Goal: Task Accomplishment & Management: Use online tool/utility

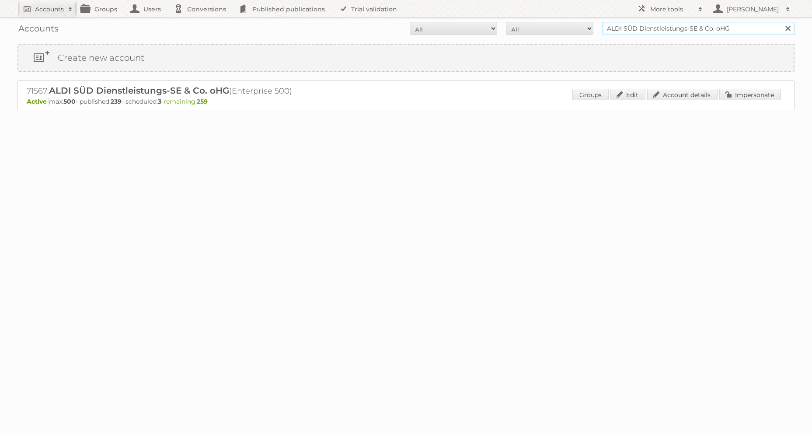
click at [647, 27] on input "ALDI SÜD Dienstleistungs-SE & Co. oHG" at bounding box center [698, 28] width 192 height 13
type input "Action Service & Distributie B.V."
click at [781, 22] on input "Search" at bounding box center [787, 28] width 13 height 13
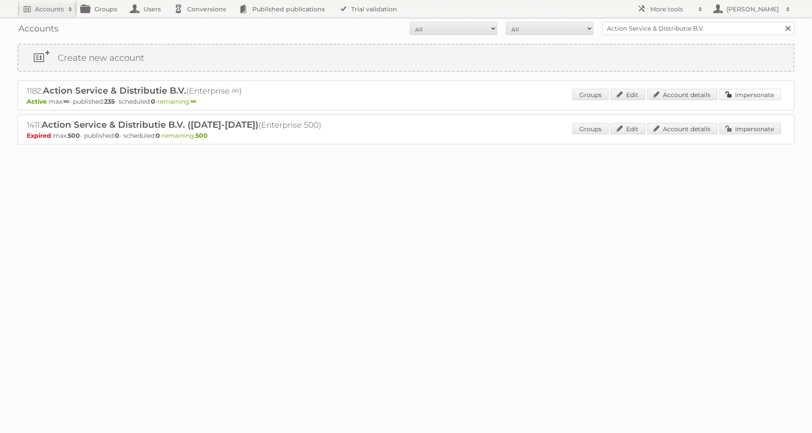
click at [736, 95] on link "Impersonate" at bounding box center [750, 94] width 62 height 11
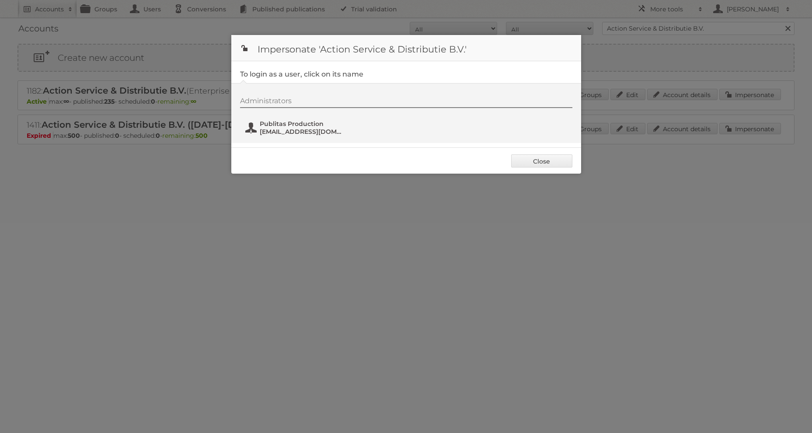
click at [278, 130] on span "[EMAIL_ADDRESS][DOMAIN_NAME]" at bounding box center [302, 132] width 85 height 8
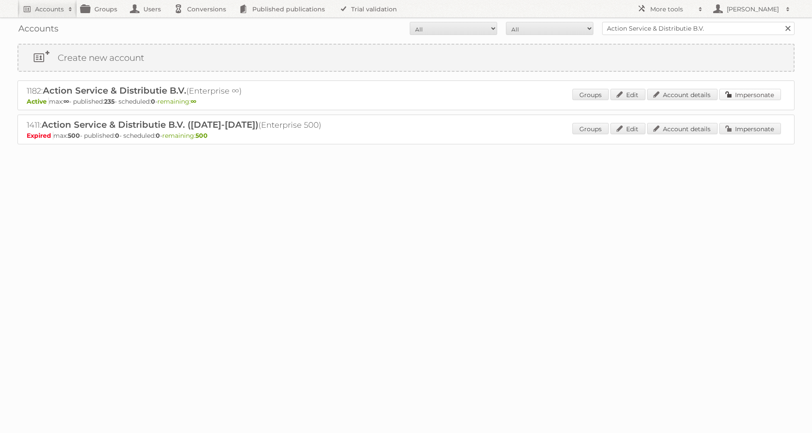
click at [741, 96] on link "Impersonate" at bounding box center [750, 94] width 62 height 11
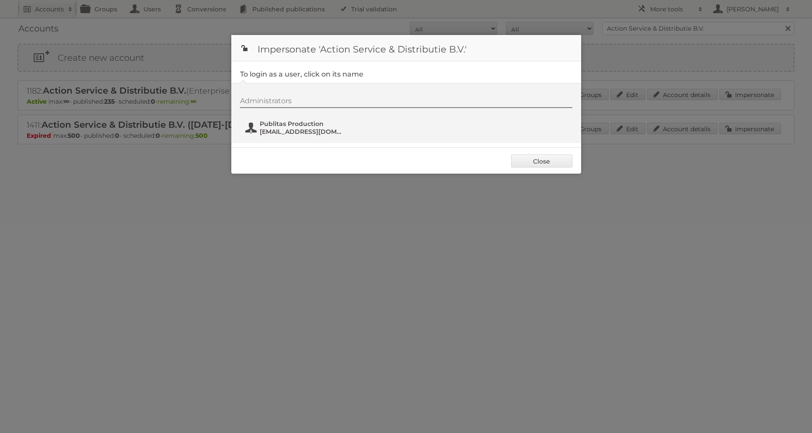
click at [321, 125] on span "Publitas Production" at bounding box center [302, 124] width 85 height 8
